Goal: Information Seeking & Learning: Find specific fact

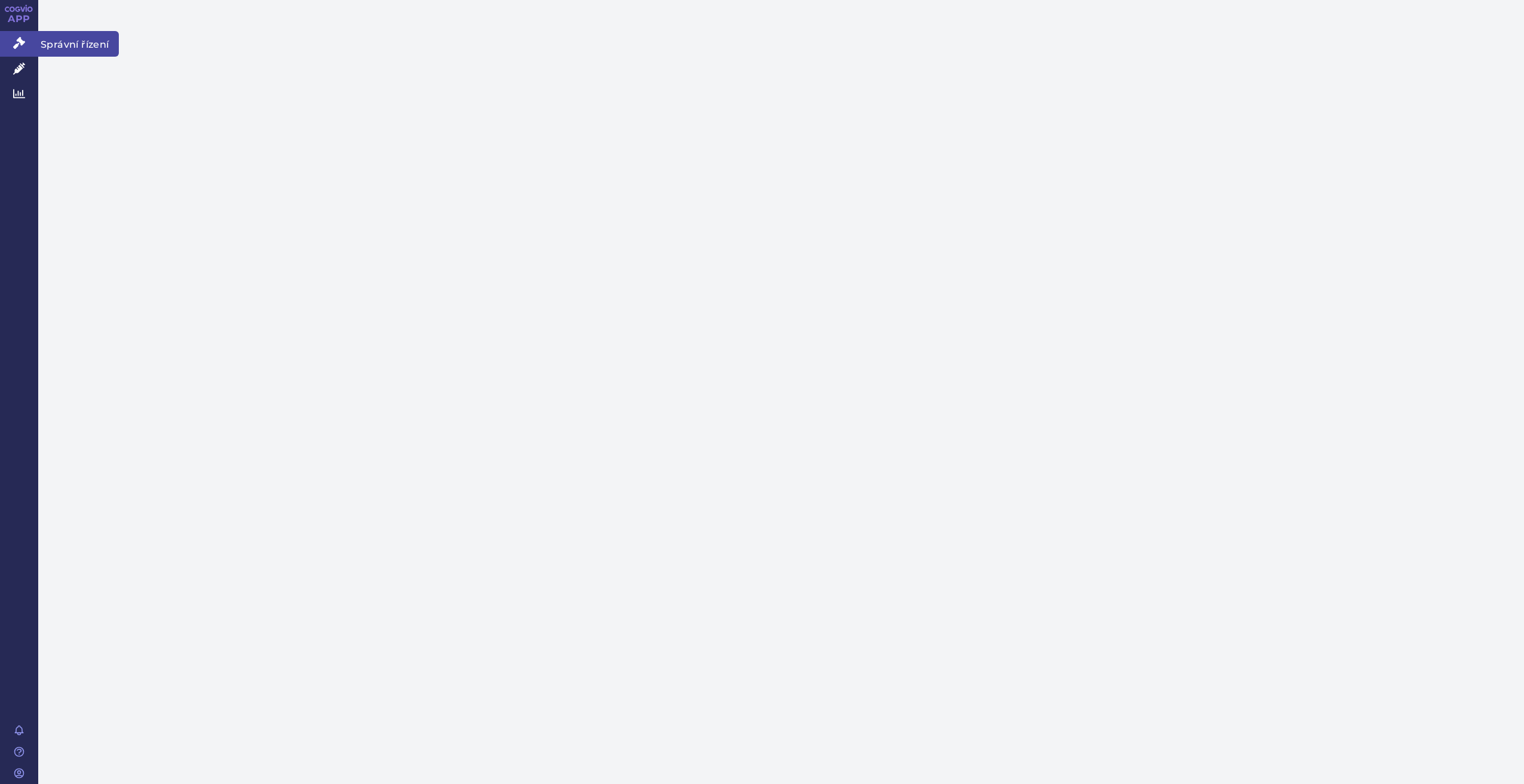
click at [32, 40] on link "Správní řízení" at bounding box center [19, 43] width 38 height 25
click at [17, 43] on icon at bounding box center [19, 43] width 12 height 12
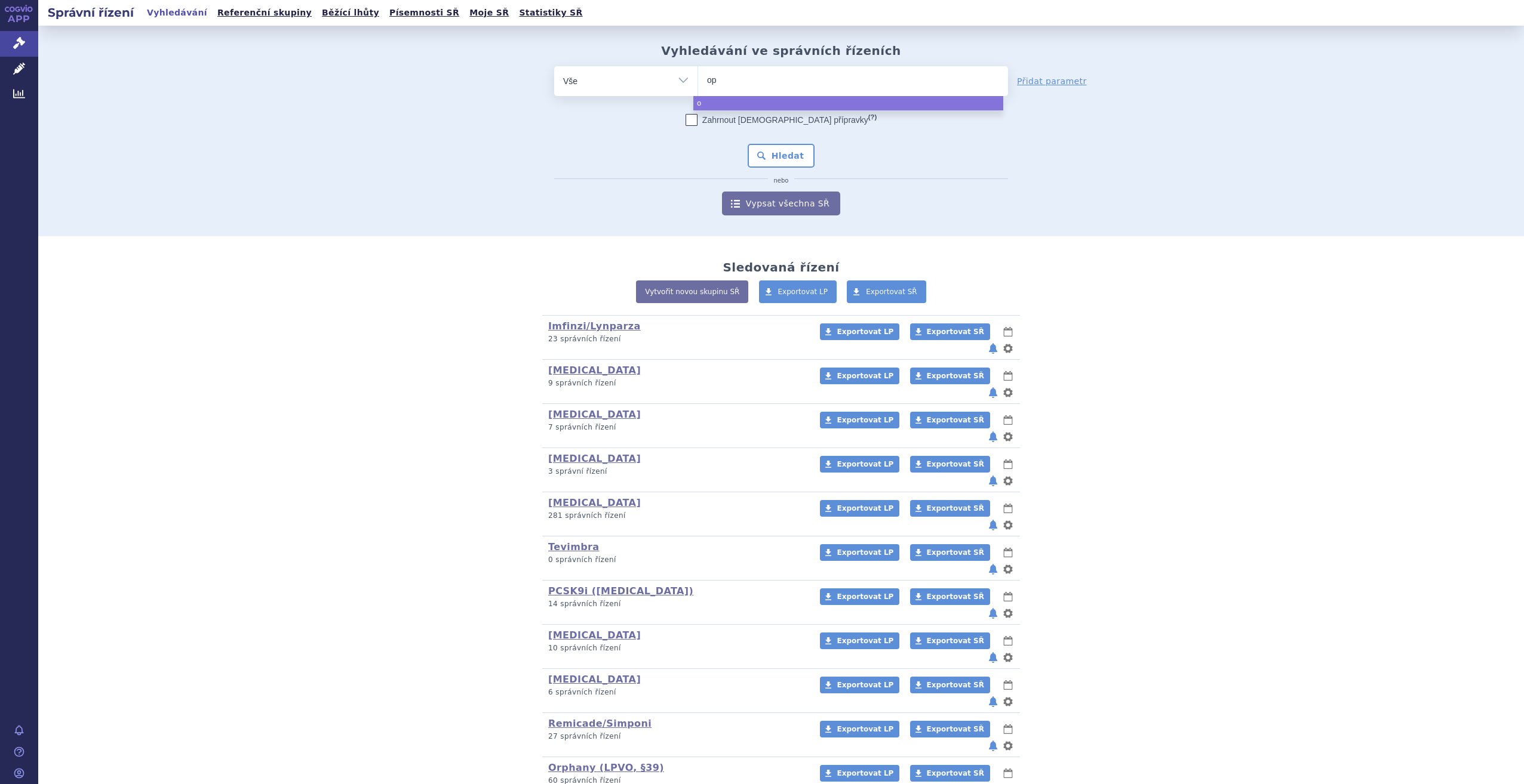
type input "opd"
type input "opdiv"
type input "opdivo"
select select "opdivo"
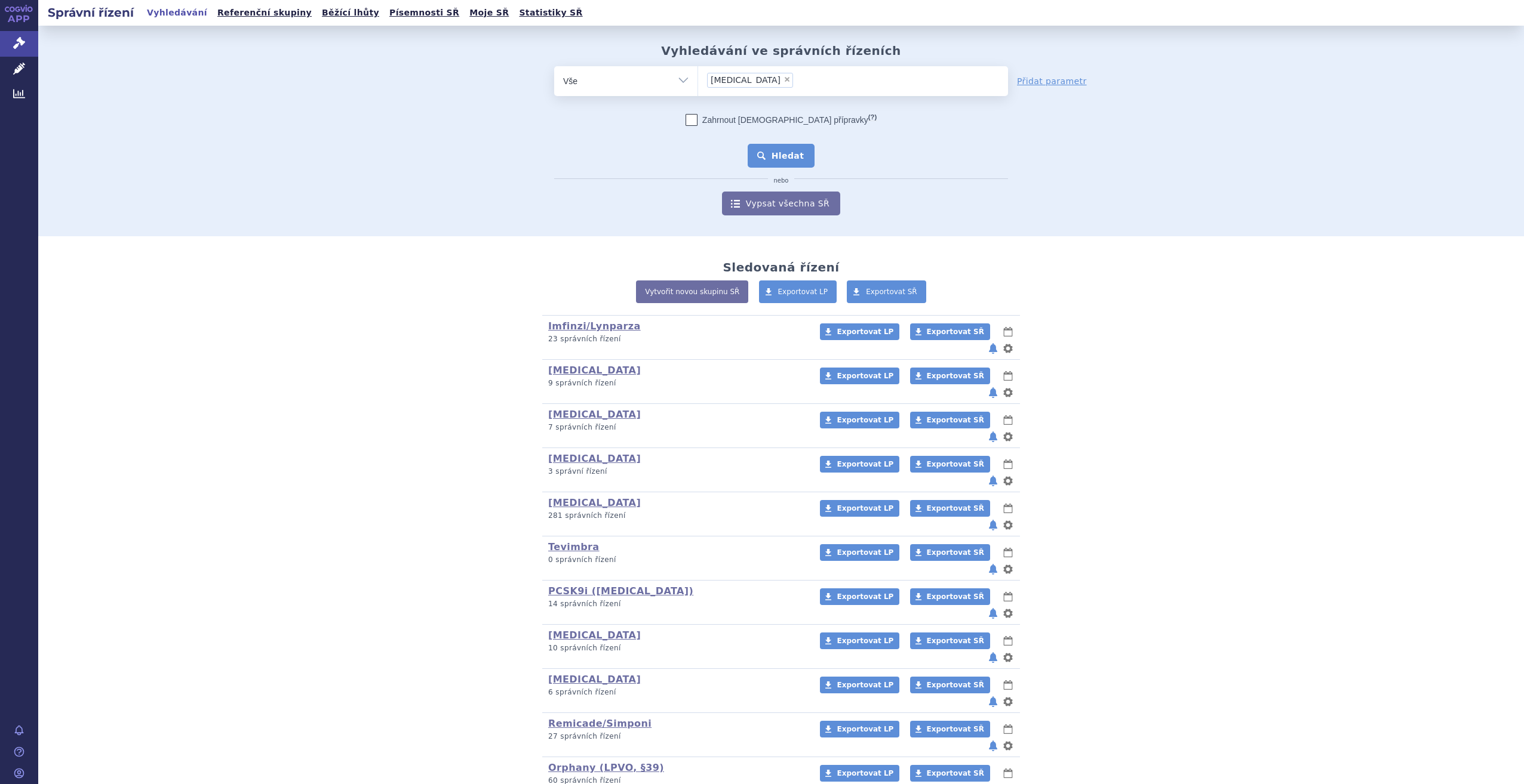
click at [781, 162] on button "Hledat" at bounding box center [781, 155] width 67 height 24
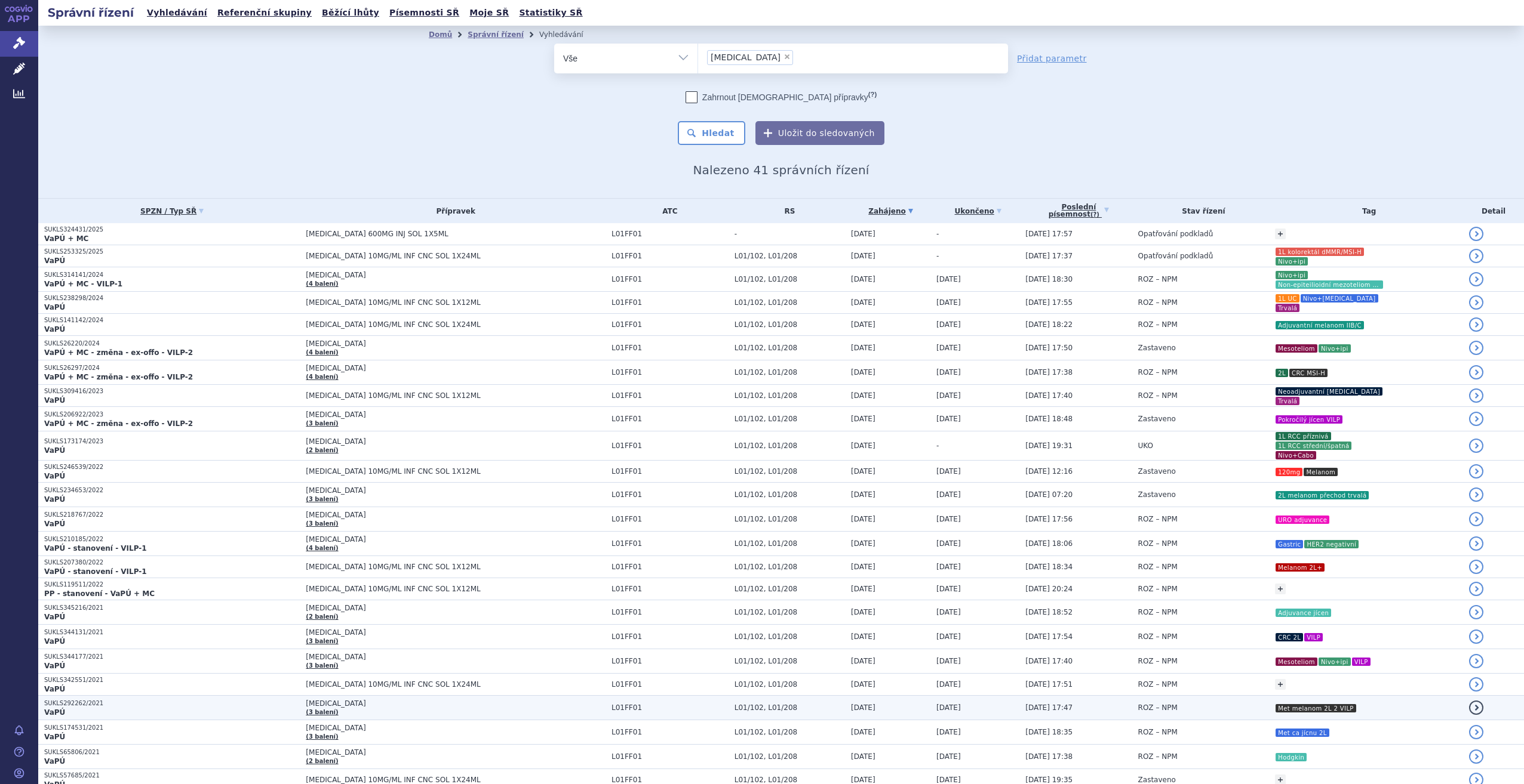
scroll to position [338, 0]
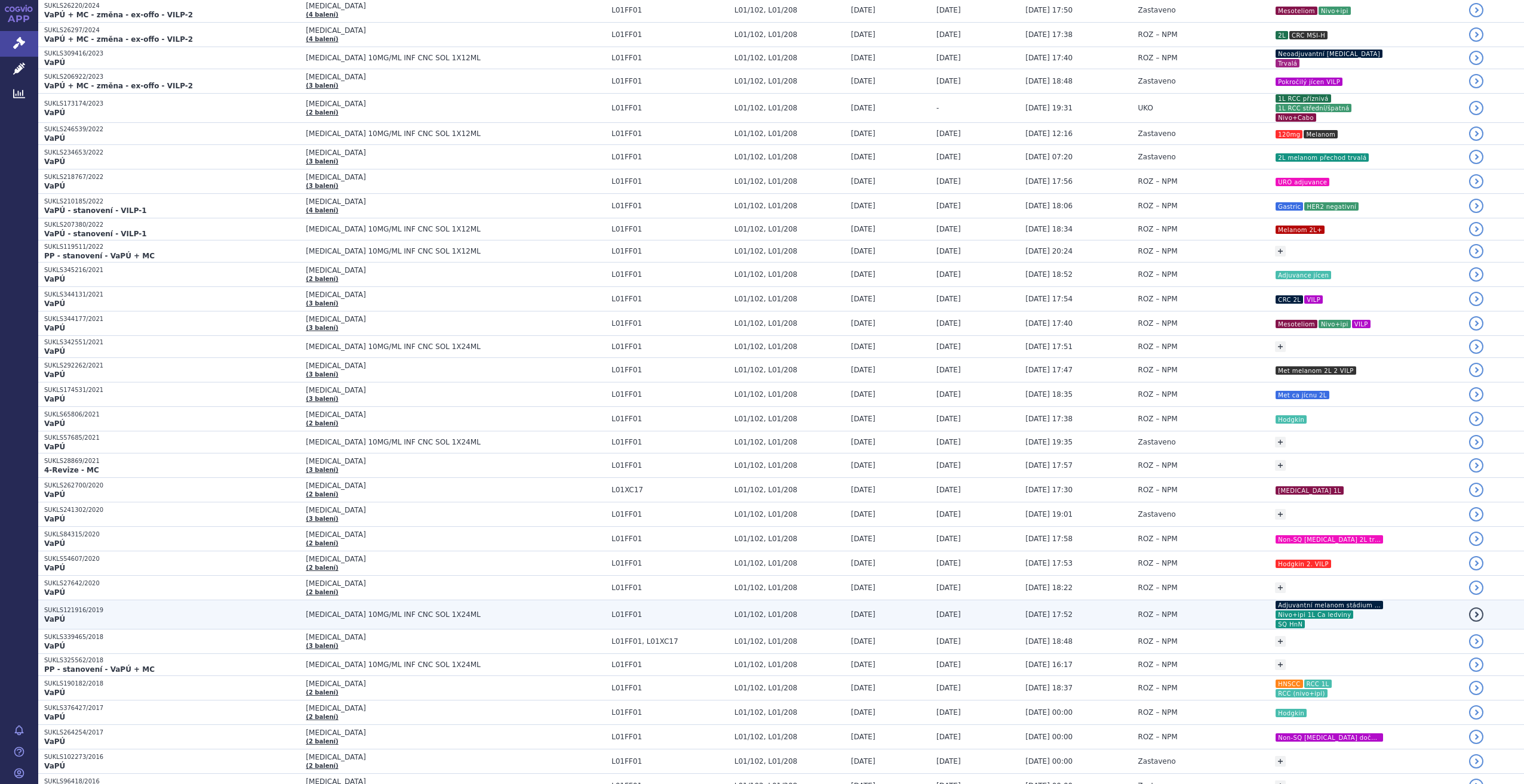
click at [1026, 611] on span "17.09.2020 17:52" at bounding box center [1049, 615] width 47 height 9
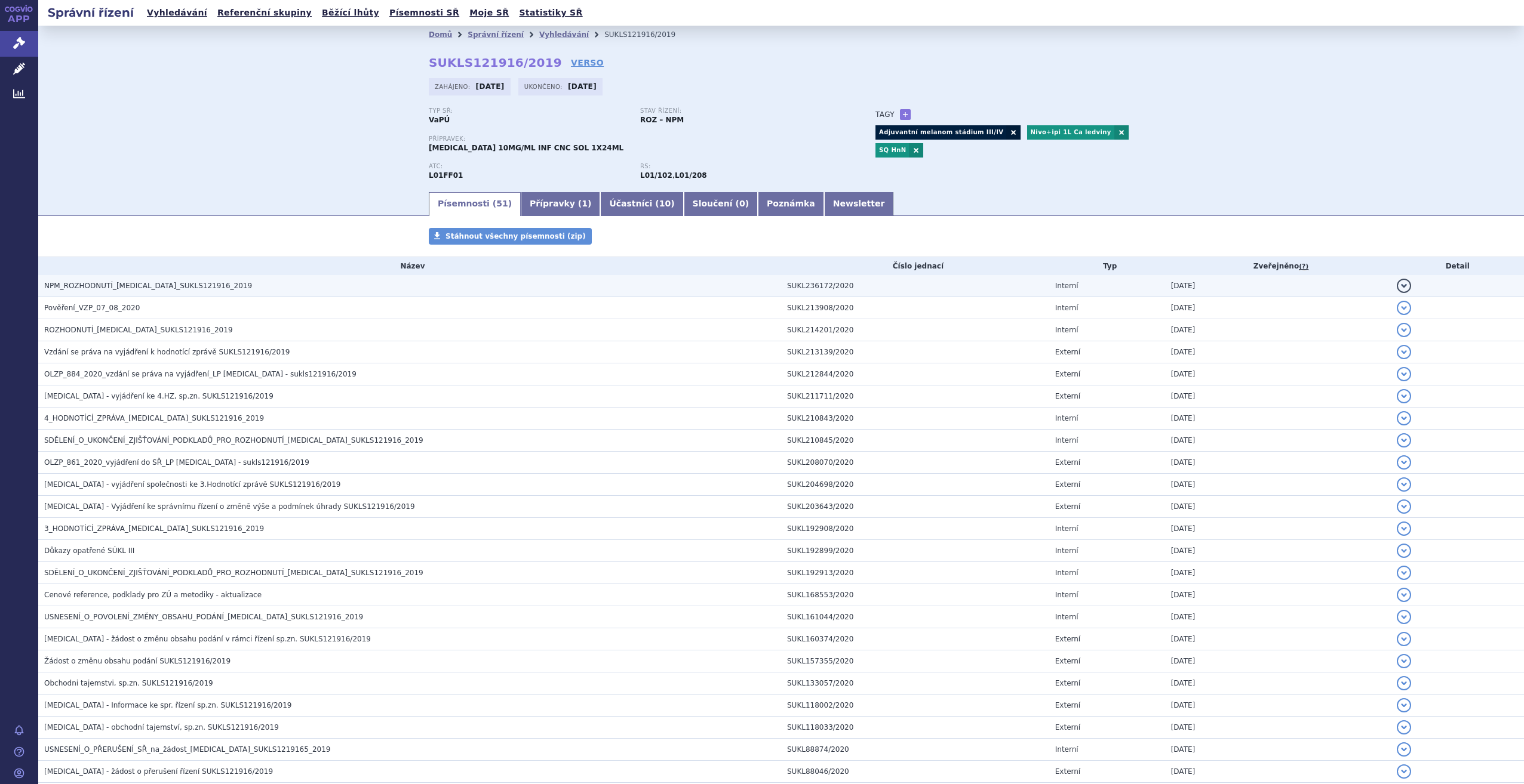
click at [207, 287] on h3 "NPM_ROZHODNUTÍ_OPDIVO_SUKLS121916_2019" at bounding box center [412, 285] width 737 height 12
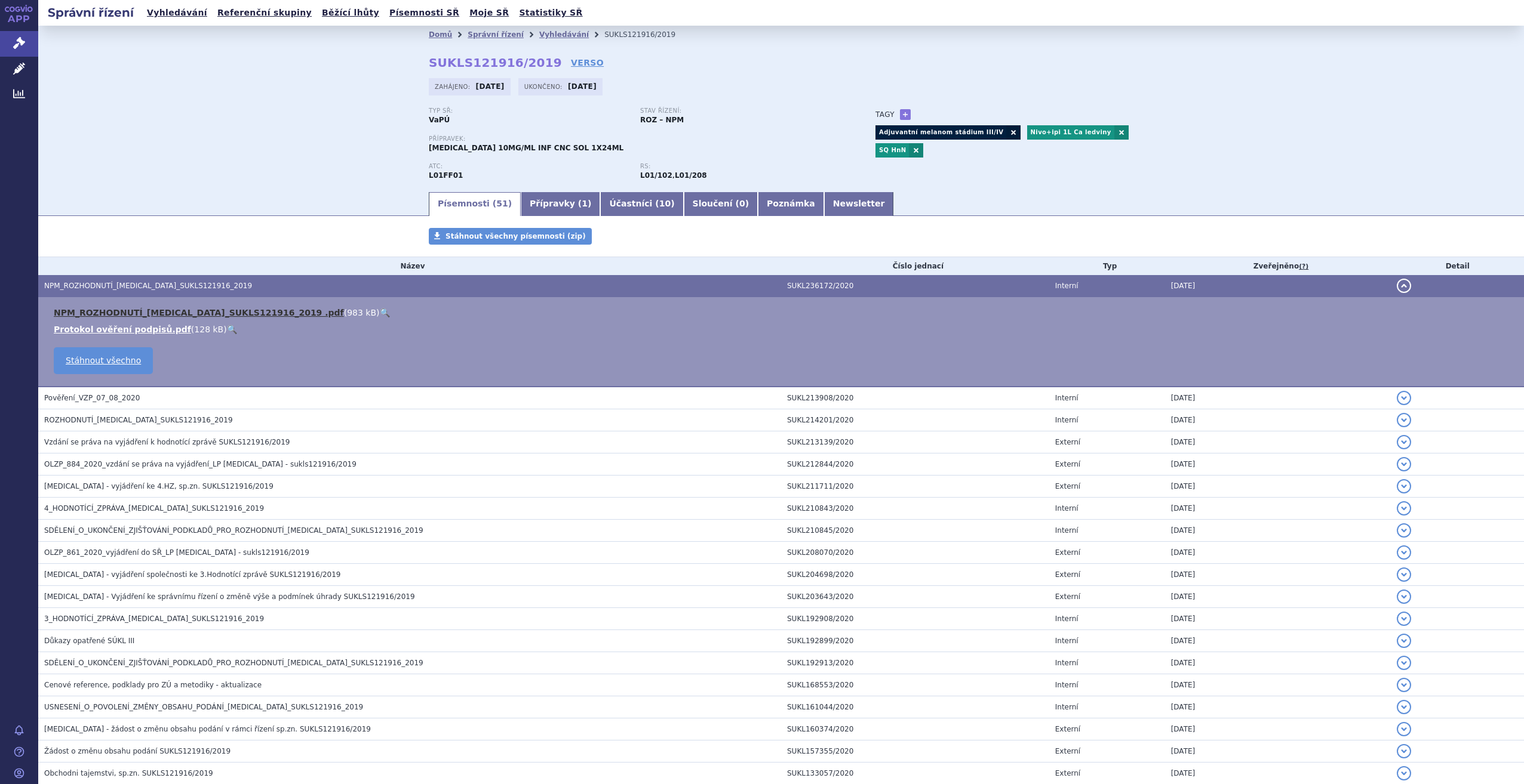
click at [221, 312] on link "NPM_ROZHODNUTÍ_OPDIVO_SUKLS121916_2019 .pdf" at bounding box center [198, 312] width 290 height 9
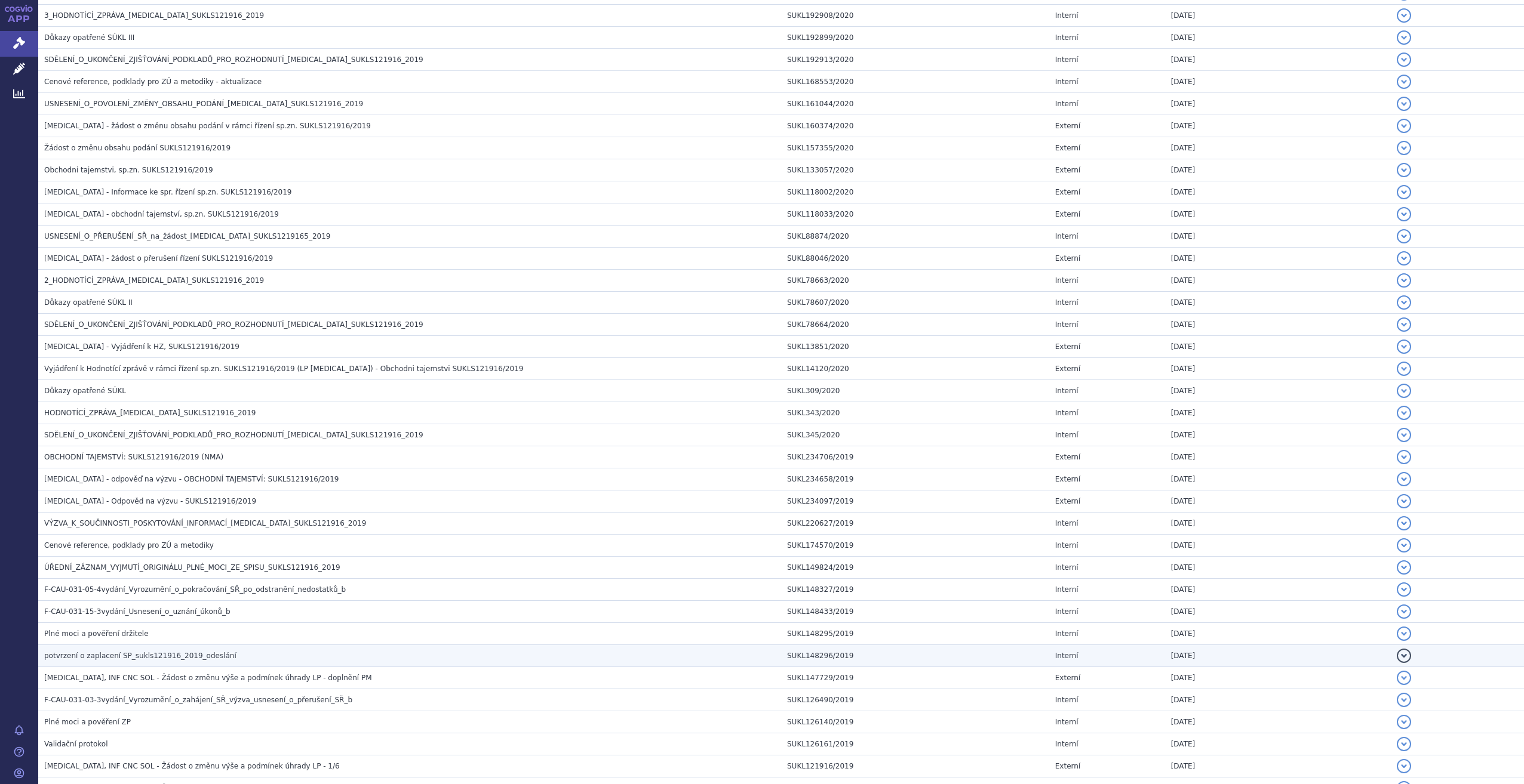
scroll to position [769, 0]
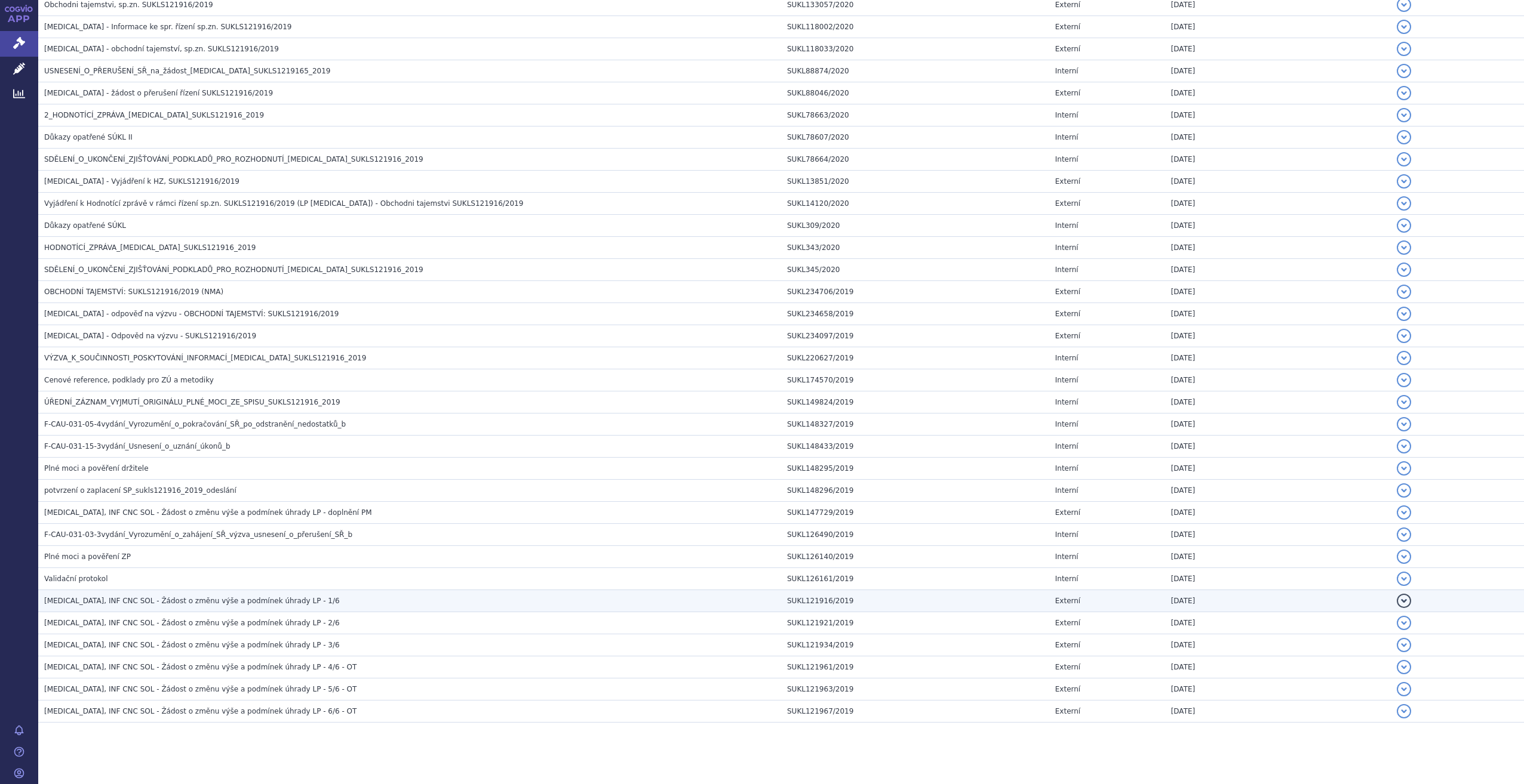
click at [318, 602] on td "OPDIVO, INF CNC SOL - Žádost o změnu výše a podmínek úhrady LP - 1/6" at bounding box center [409, 601] width 743 height 22
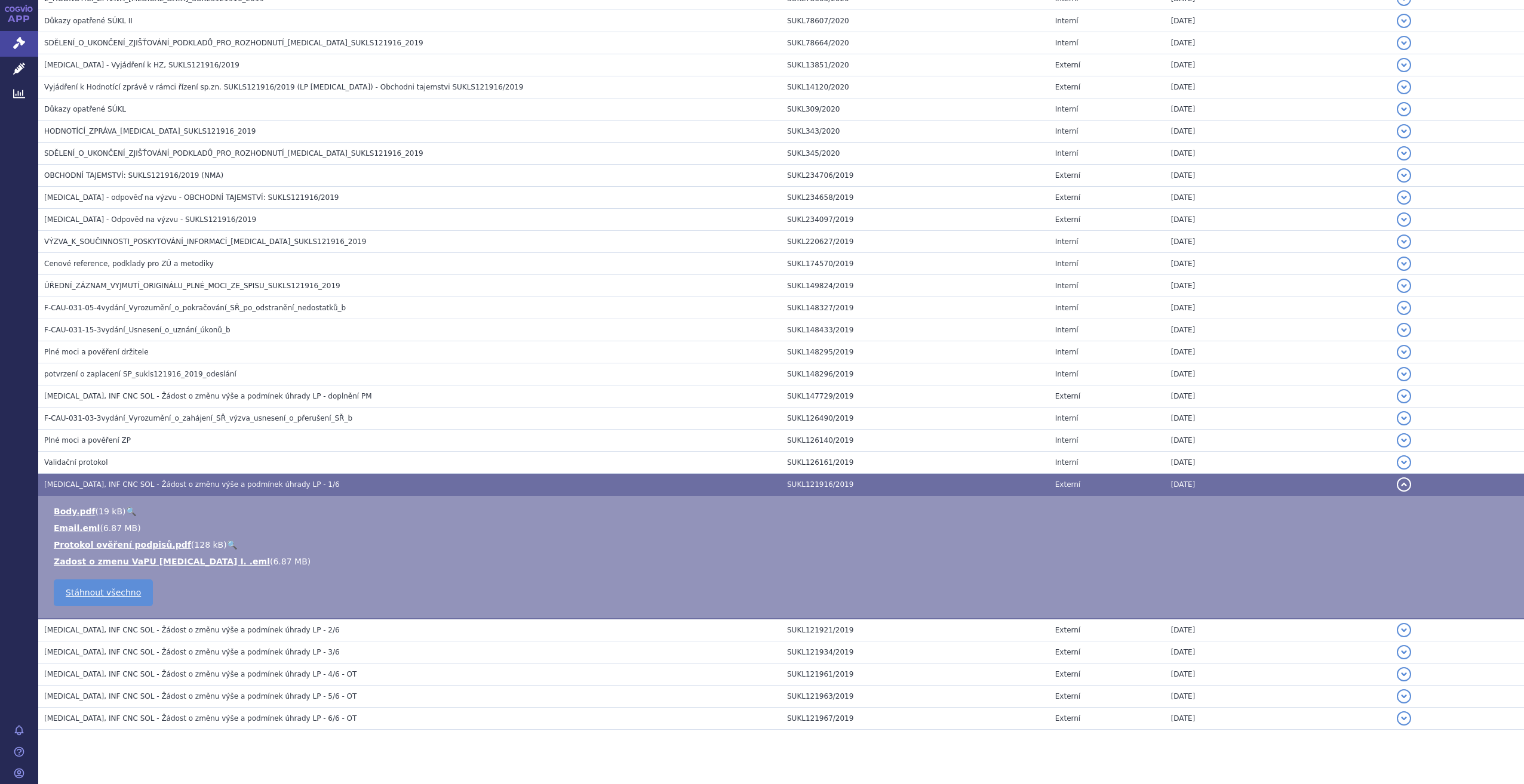
scroll to position [803, 0]
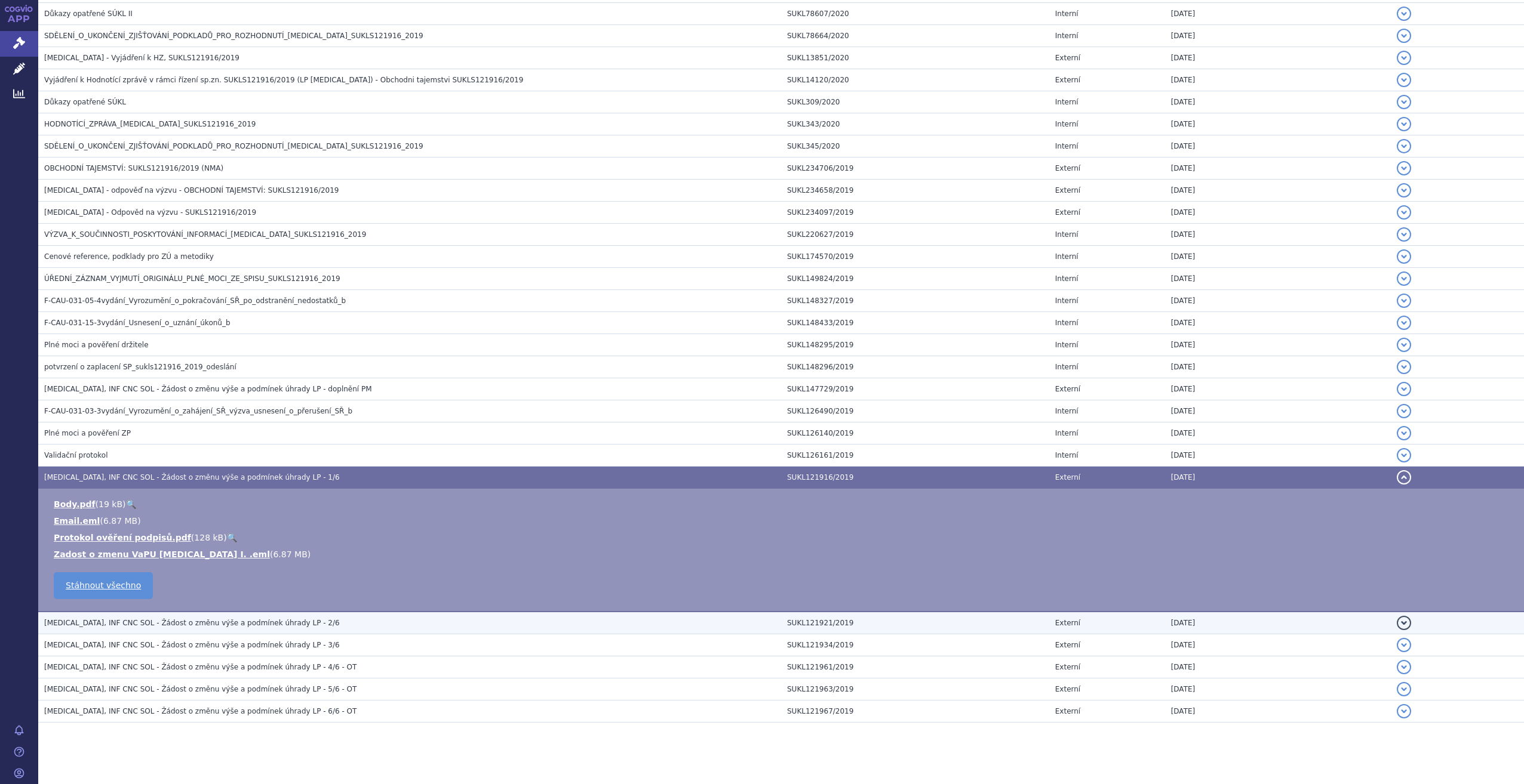
click at [309, 617] on h3 "OPDIVO, INF CNC SOL - Žádost o změnu výše a podmínek úhrady LP - 2/6" at bounding box center [412, 622] width 737 height 12
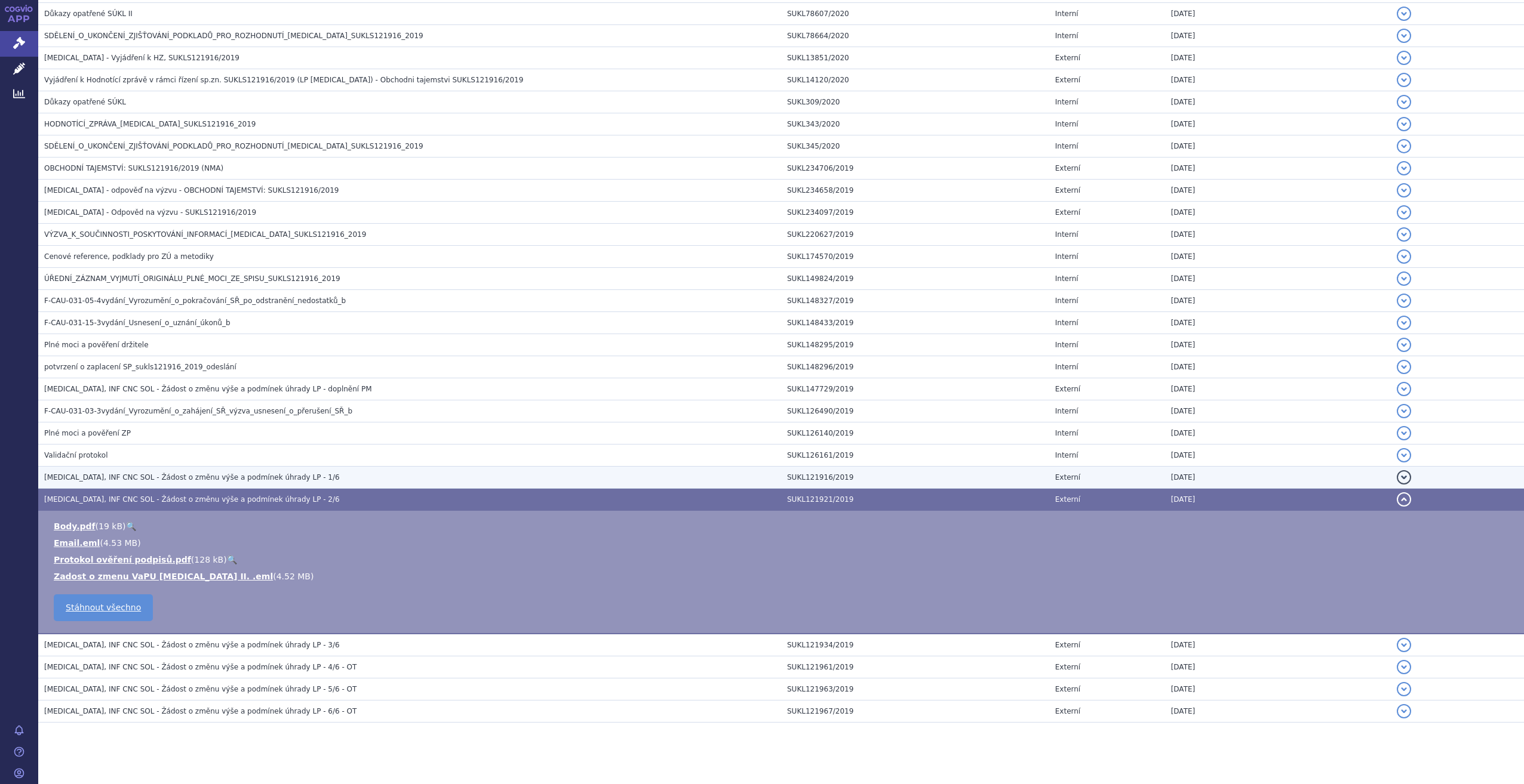
click at [215, 473] on span "OPDIVO, INF CNC SOL - Žádost o změnu výše a podmínek úhrady LP - 1/6" at bounding box center [192, 477] width 296 height 9
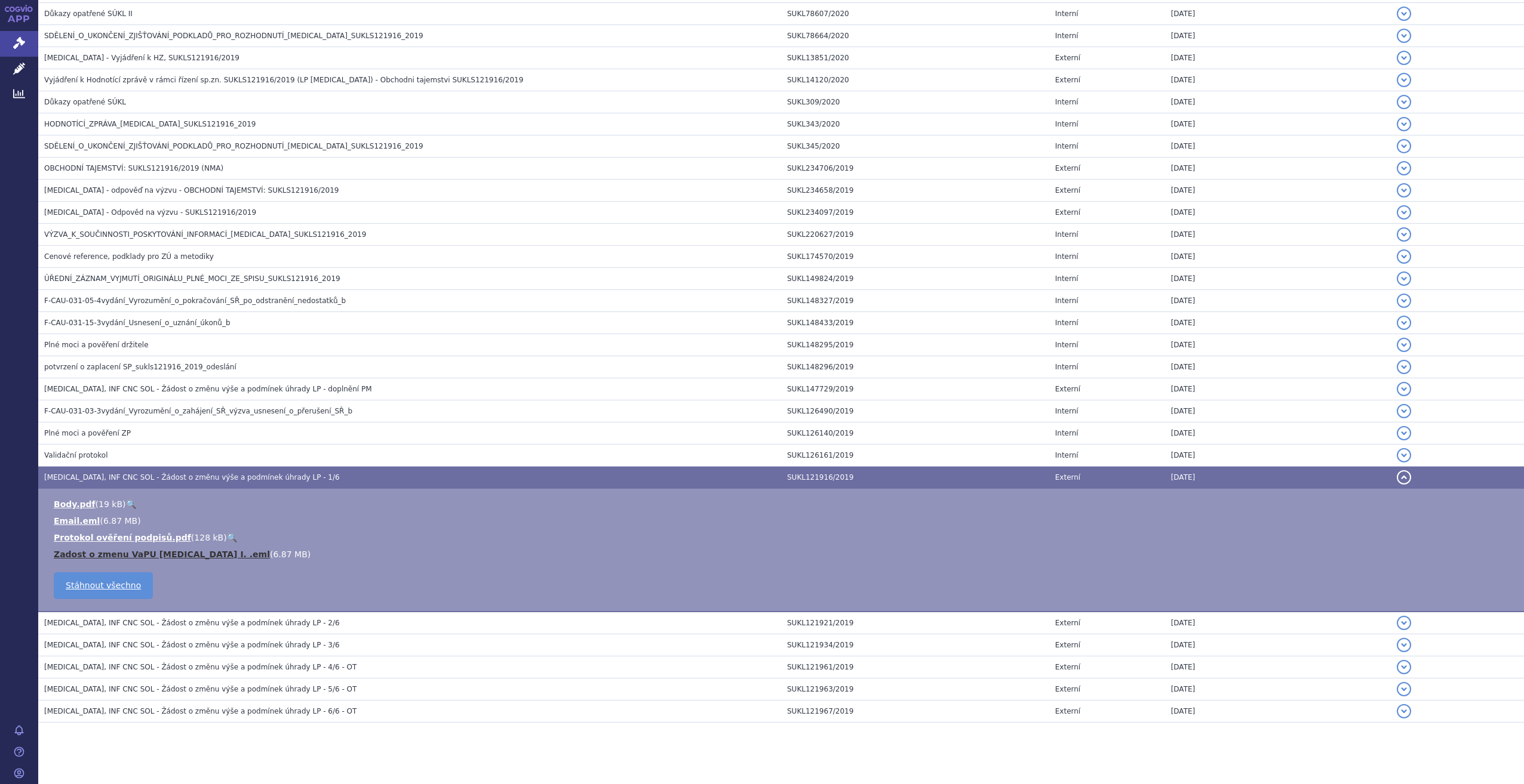
click at [135, 550] on link "Zadost o zmenu VaPU Opdivo I. .eml" at bounding box center [161, 554] width 216 height 9
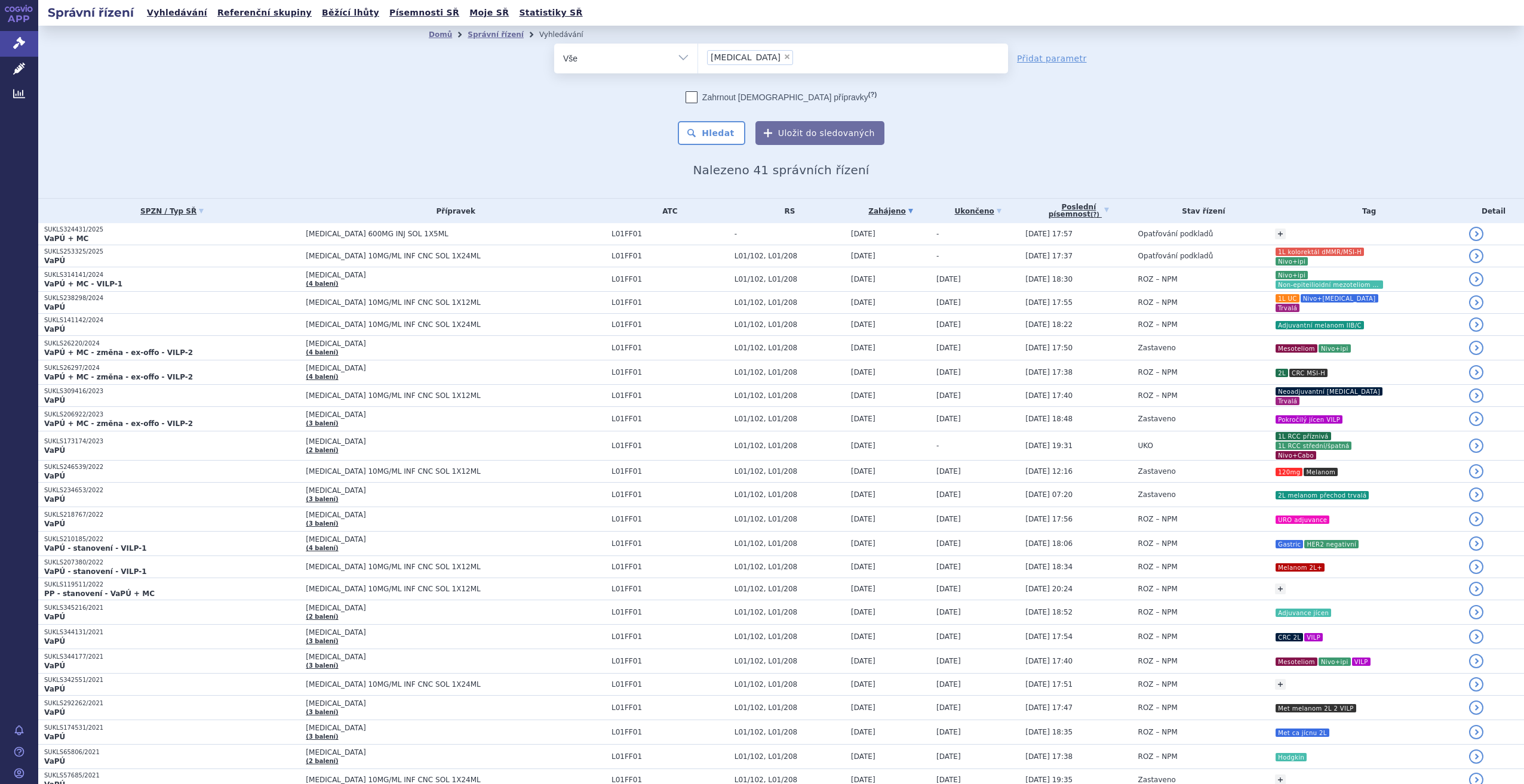
click at [784, 54] on span "×" at bounding box center [787, 56] width 7 height 7
click at [698, 54] on select "opdivo" at bounding box center [698, 58] width 1 height 30
select select
type input "ke"
type input "key"
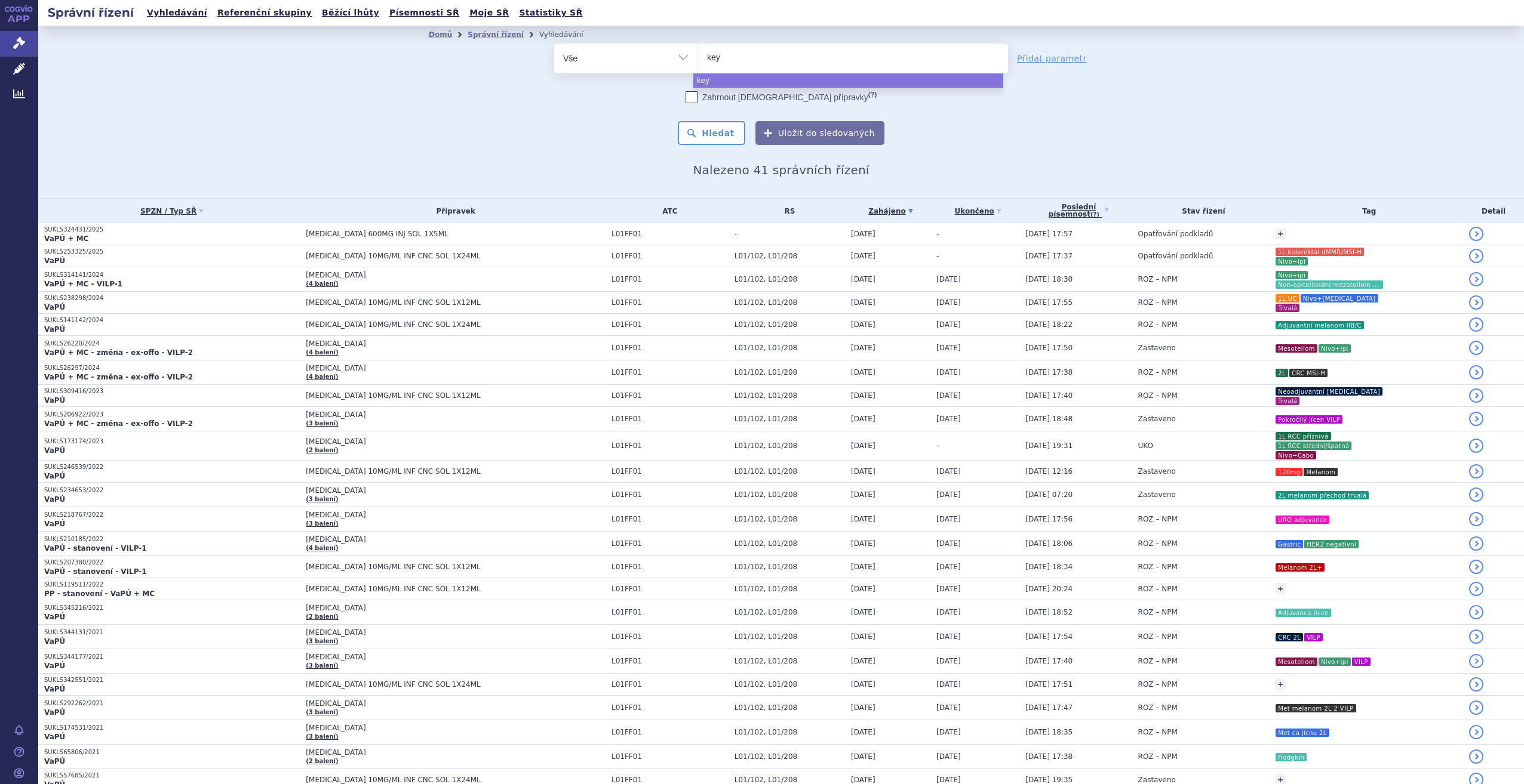
type input "keyt"
type input "keytr"
type input "keytru"
type input "keytrud"
type input "keytruda"
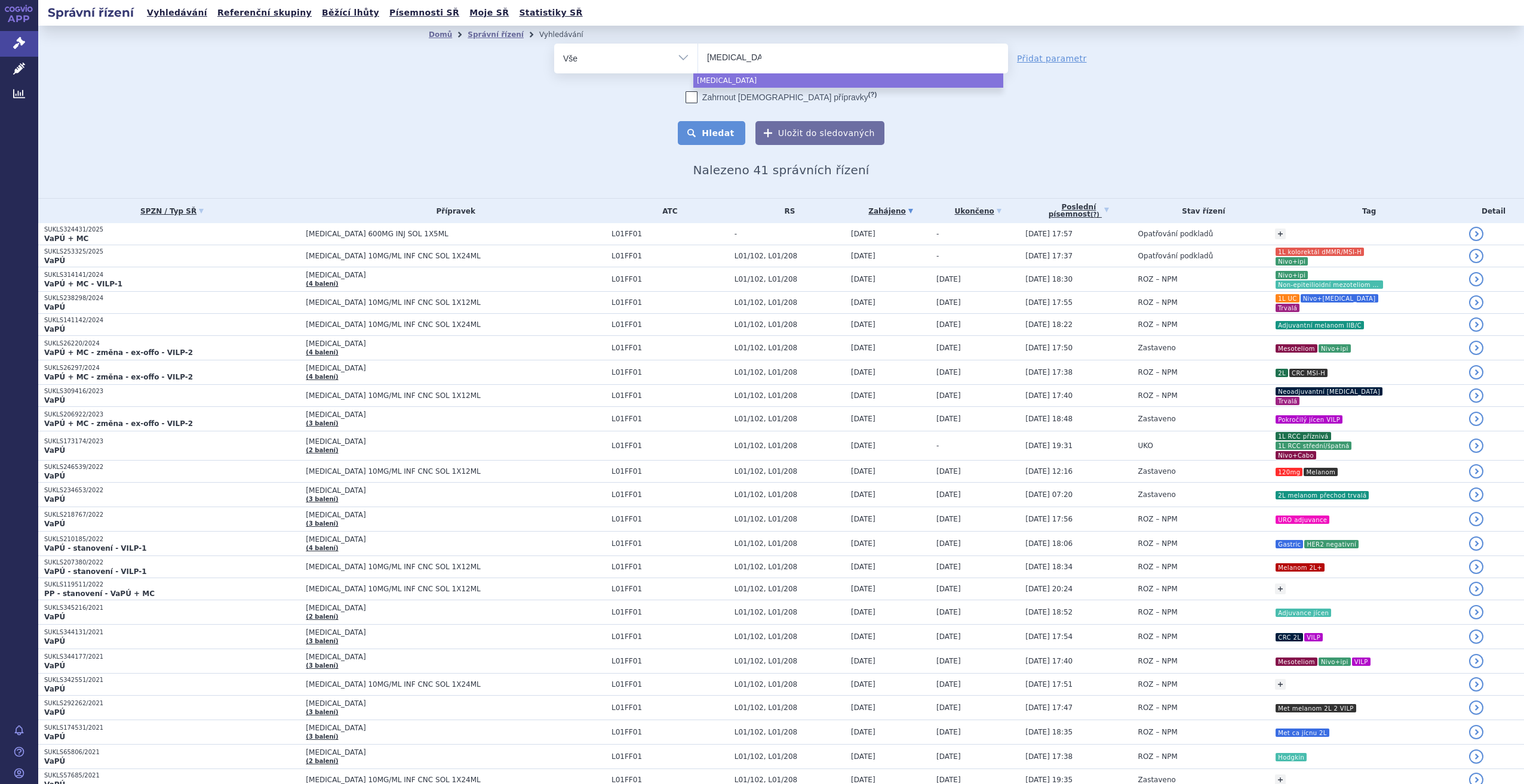
select select "[MEDICAL_DATA]"
click at [702, 137] on button "Hledat" at bounding box center [711, 133] width 67 height 24
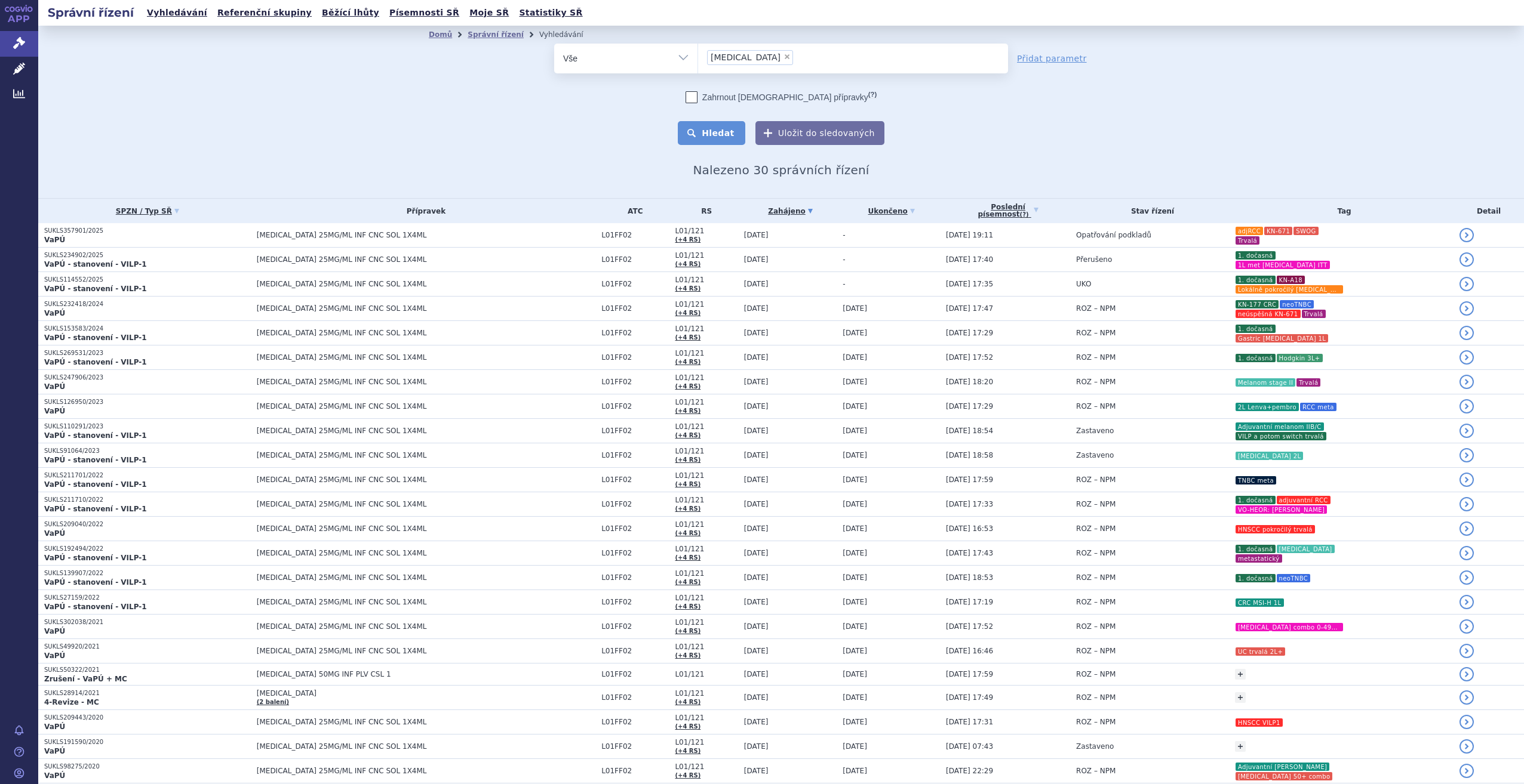
click at [692, 130] on button "Hledat" at bounding box center [711, 133] width 67 height 24
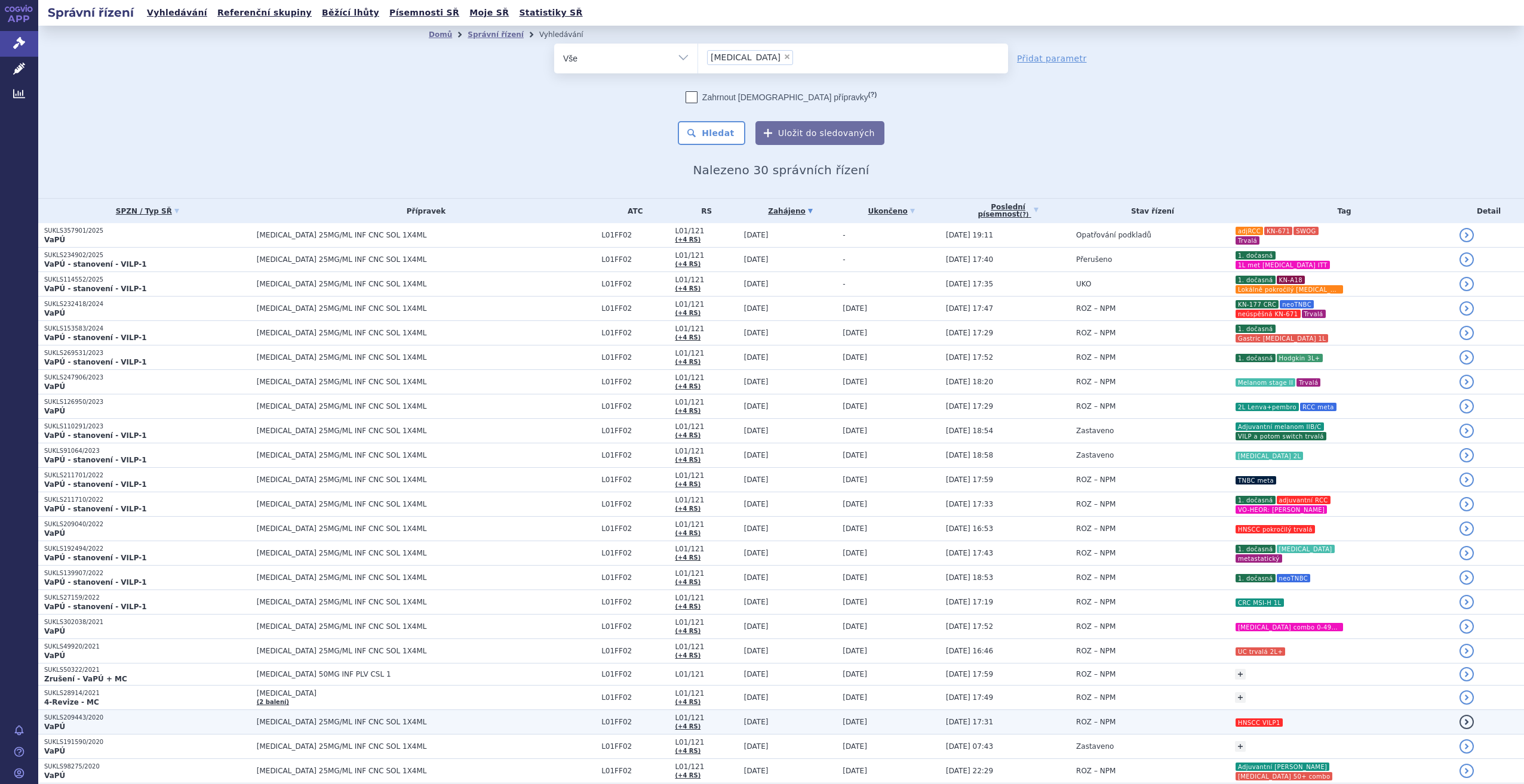
scroll to position [207, 0]
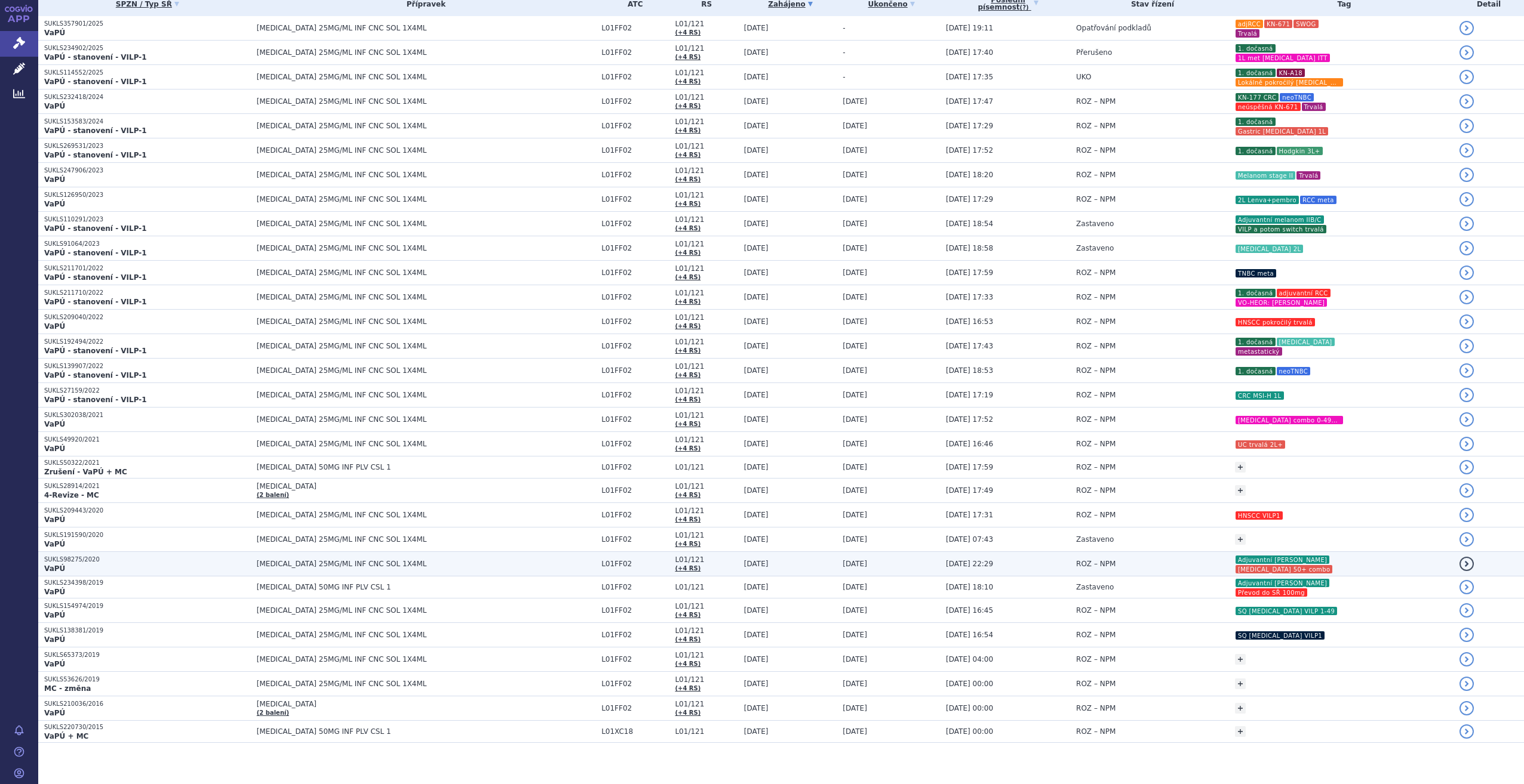
click at [1180, 554] on td "ROZ – NPM" at bounding box center [1149, 564] width 159 height 25
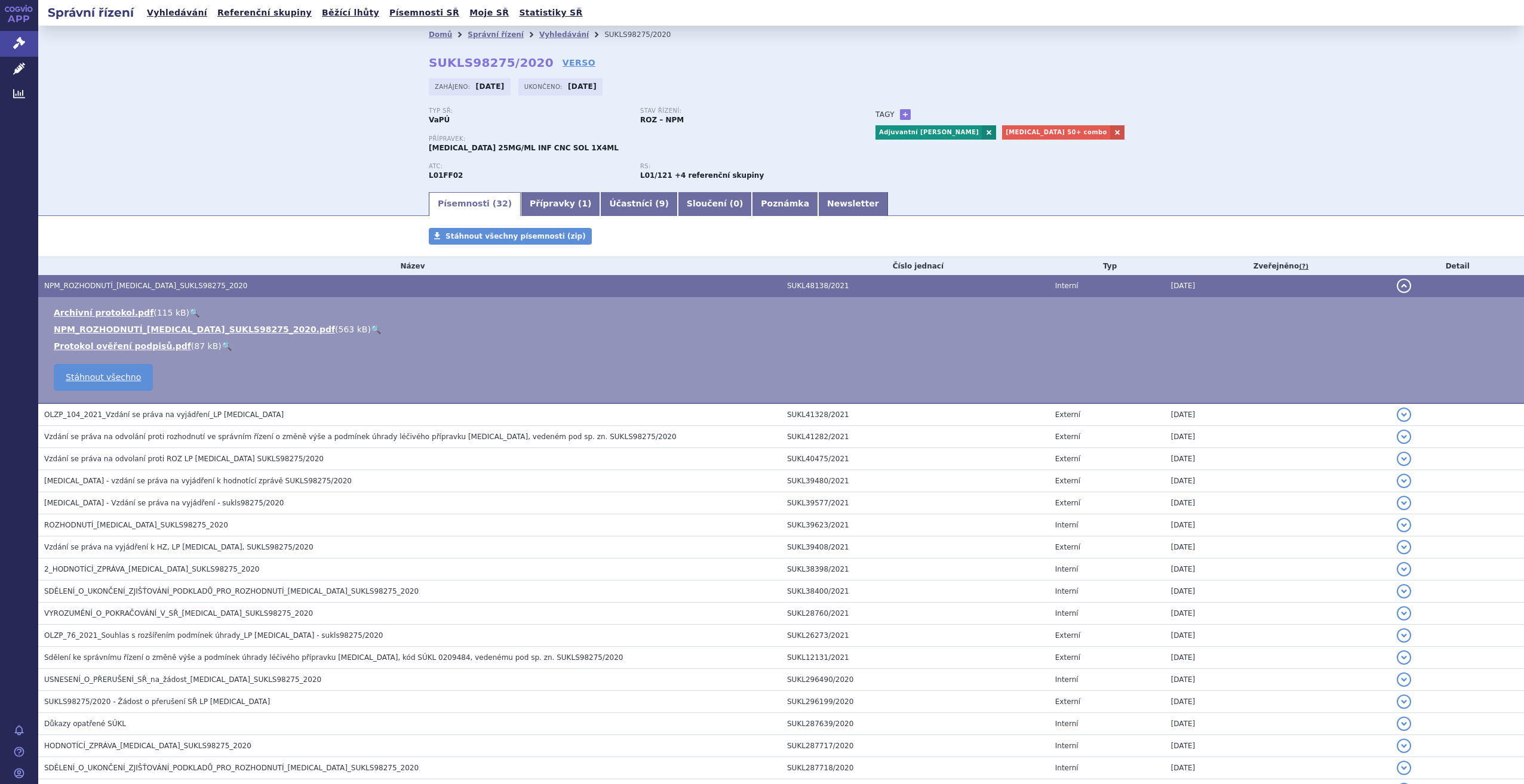
click at [177, 338] on ul "Archivní protokol.pdf ( 115 kB ) 🔍 NPM_ROZHODNUTÍ_KEYTRUDA_SUKLS98275_2020.pdf …" at bounding box center [781, 329] width 1462 height 46
click at [176, 326] on link "NPM_ROZHODNUTÍ_KEYTRUDA_SUKLS98275_2020.pdf" at bounding box center [194, 329] width 282 height 9
